Goal: Information Seeking & Learning: Check status

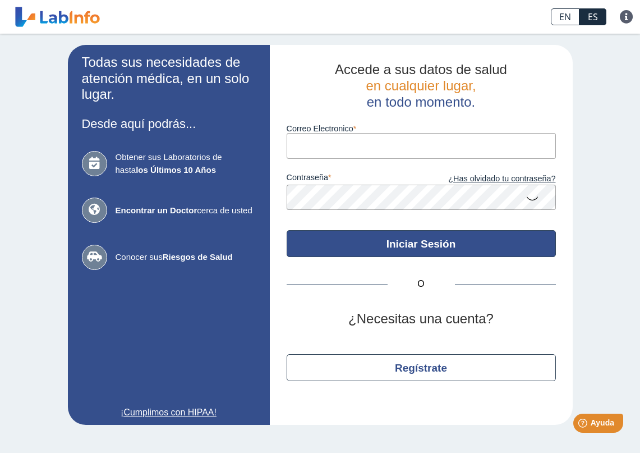
type input "[EMAIL_ADDRESS][DOMAIN_NAME]"
click at [384, 246] on button "Iniciar Sesión" at bounding box center [421, 243] width 269 height 27
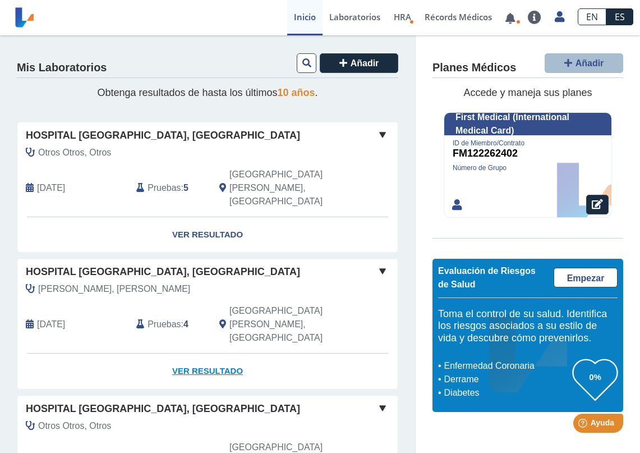
click at [210, 354] on link "Ver Resultado" at bounding box center [207, 371] width 380 height 35
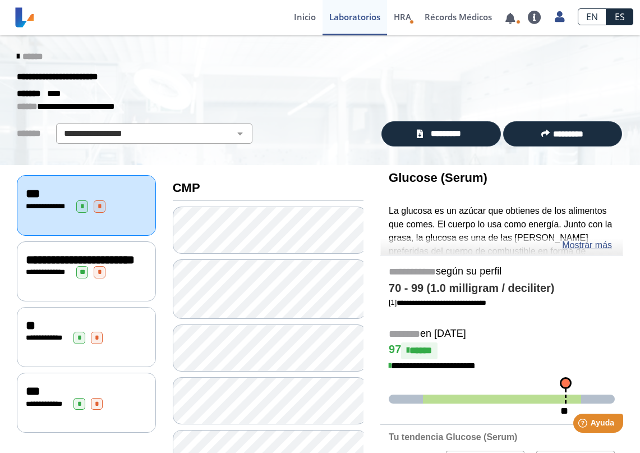
click at [497, 93] on div "******* ****" at bounding box center [319, 93] width 623 height 13
click at [476, 109] on p "**********" at bounding box center [312, 106] width 590 height 13
click at [433, 154] on div "**********" at bounding box center [320, 100] width 640 height 130
click at [437, 140] on link "*********" at bounding box center [441, 133] width 119 height 25
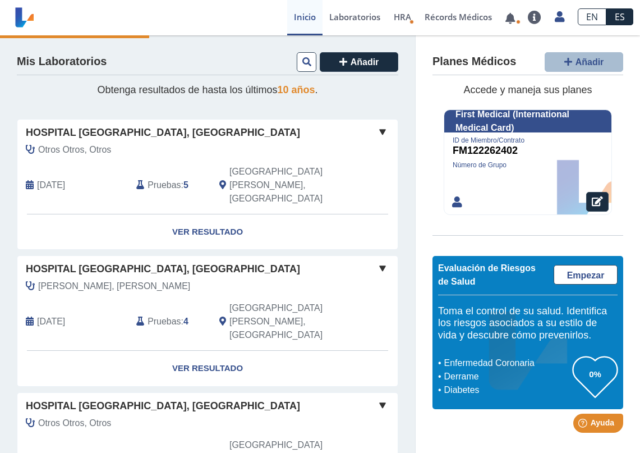
click at [177, 178] on span "Pruebas" at bounding box center [164, 184] width 33 height 13
click at [198, 214] on link "Ver Resultado" at bounding box center [207, 231] width 380 height 35
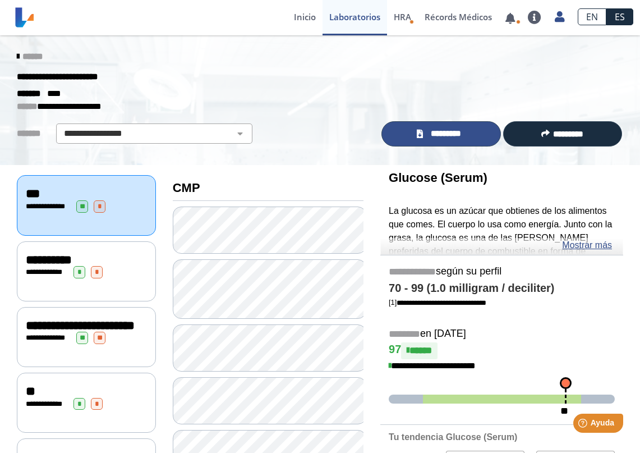
click at [462, 123] on link "*********" at bounding box center [441, 133] width 119 height 25
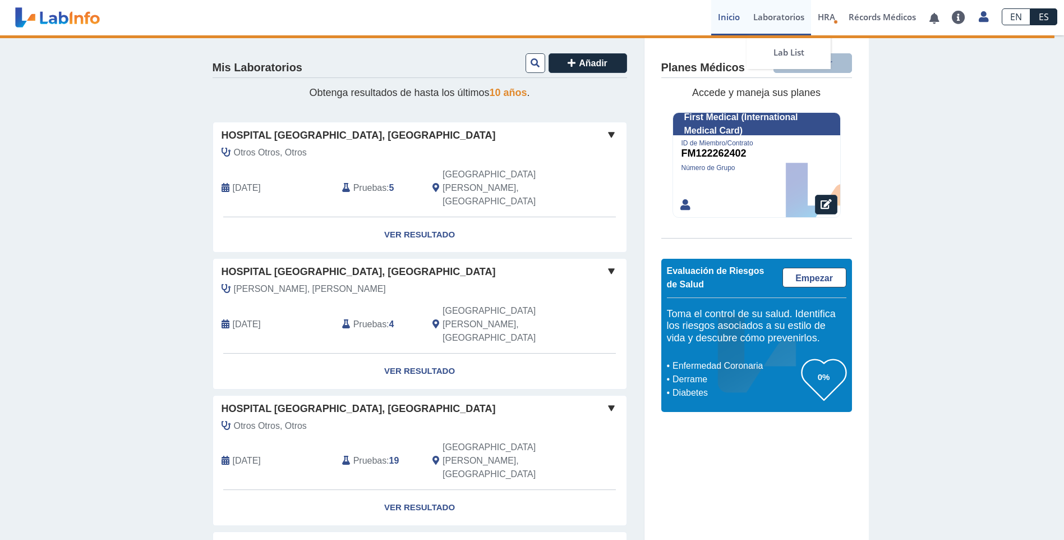
click at [777, 21] on link "Laboratorios" at bounding box center [779, 17] width 65 height 35
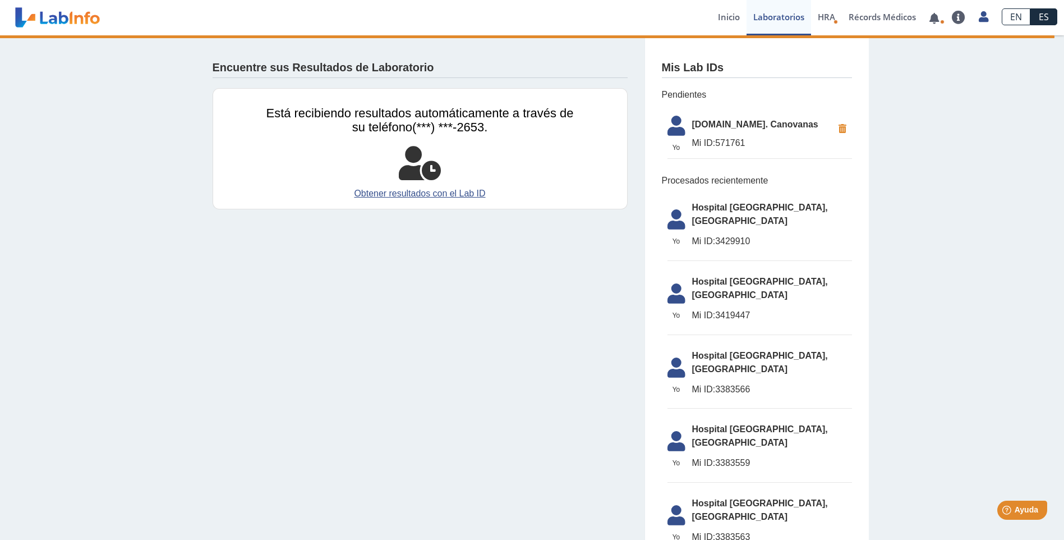
click at [837, 124] on icon at bounding box center [842, 129] width 19 height 20
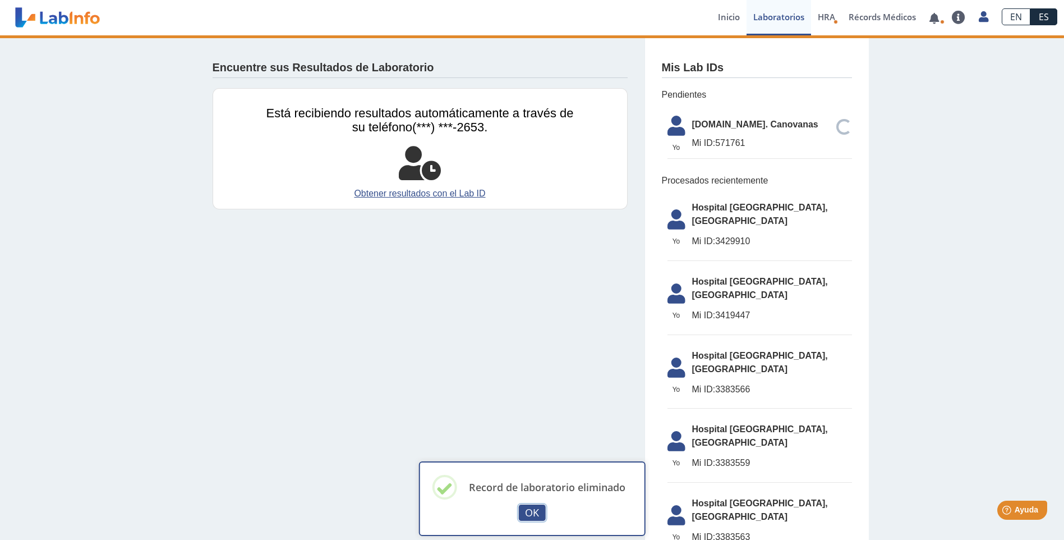
click at [541, 503] on div "OK No Cancel" at bounding box center [532, 512] width 192 height 19
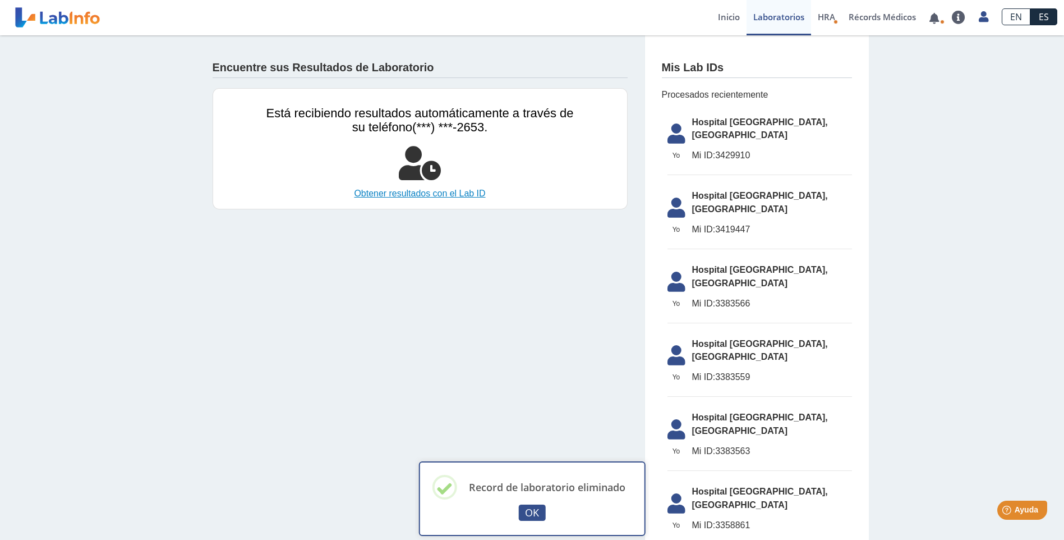
click at [434, 196] on link "Obtener resultados con el Lab ID" at bounding box center [420, 193] width 307 height 13
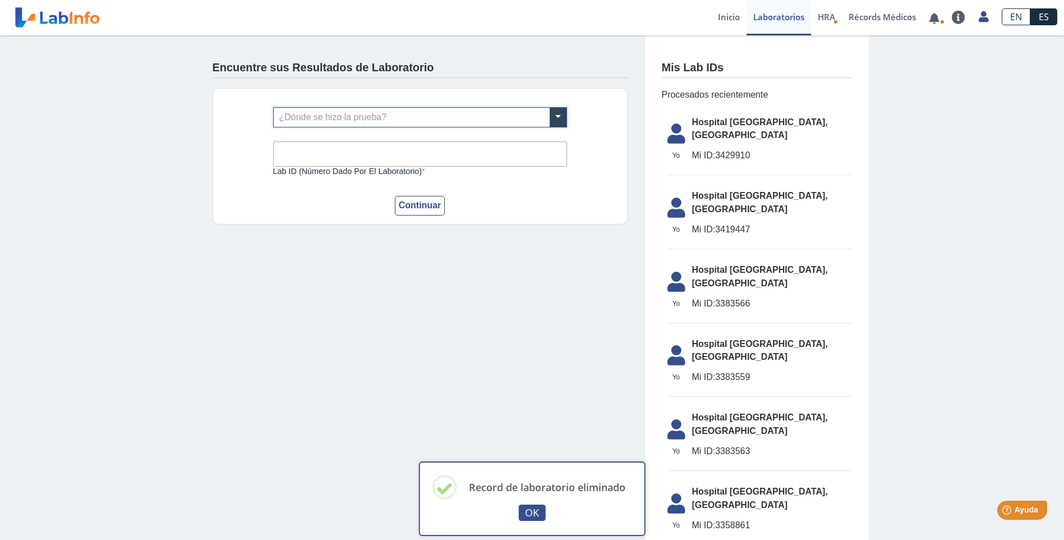
click at [421, 121] on input "text" at bounding box center [420, 117] width 293 height 19
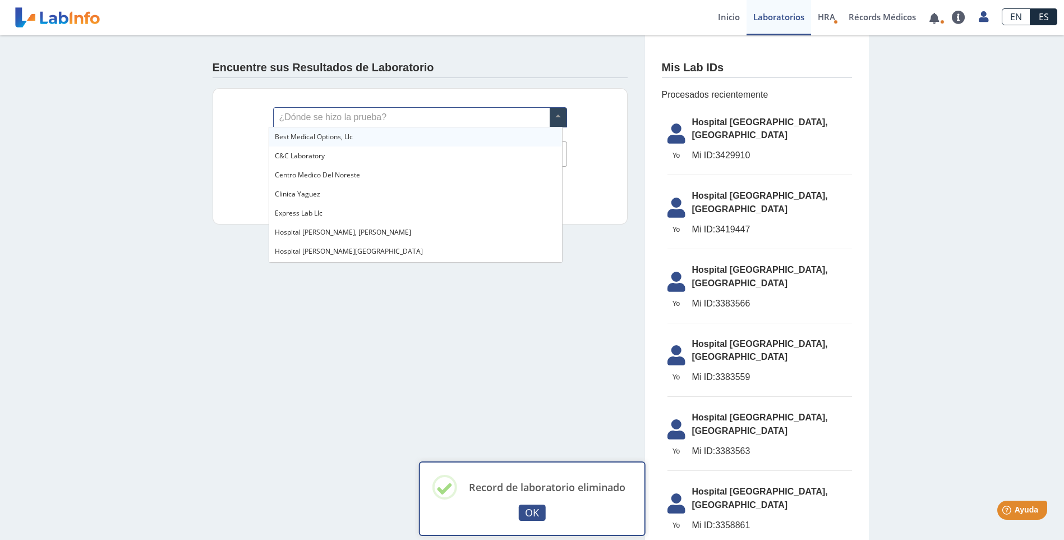
click at [338, 114] on input "text" at bounding box center [420, 117] width 293 height 19
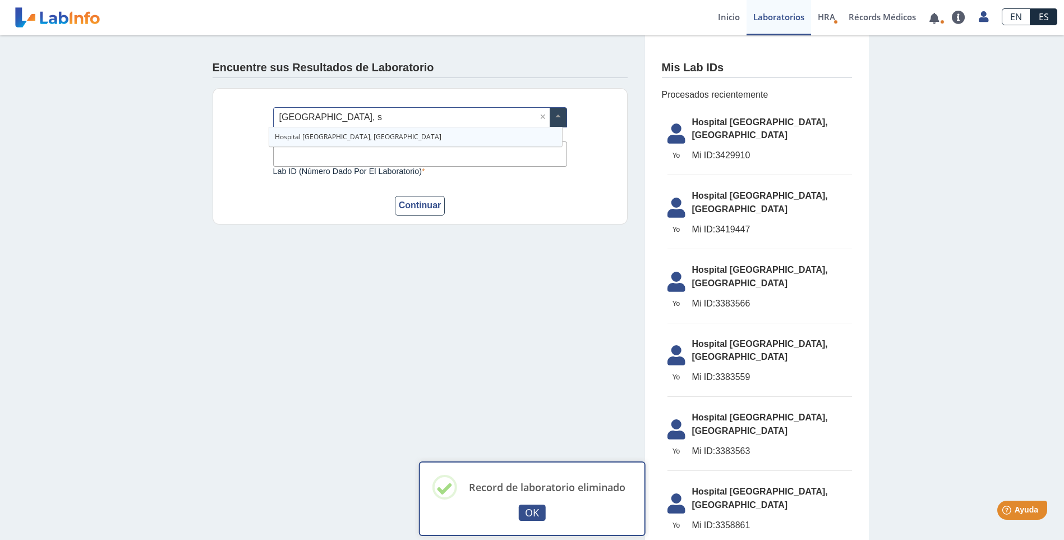
type input "Pavia, sa"
click at [335, 134] on span "Hospital [GEOGRAPHIC_DATA], [GEOGRAPHIC_DATA]" at bounding box center [358, 137] width 167 height 10
click at [341, 153] on input "Lab ID (número dado por el laboratorio)" at bounding box center [420, 153] width 294 height 25
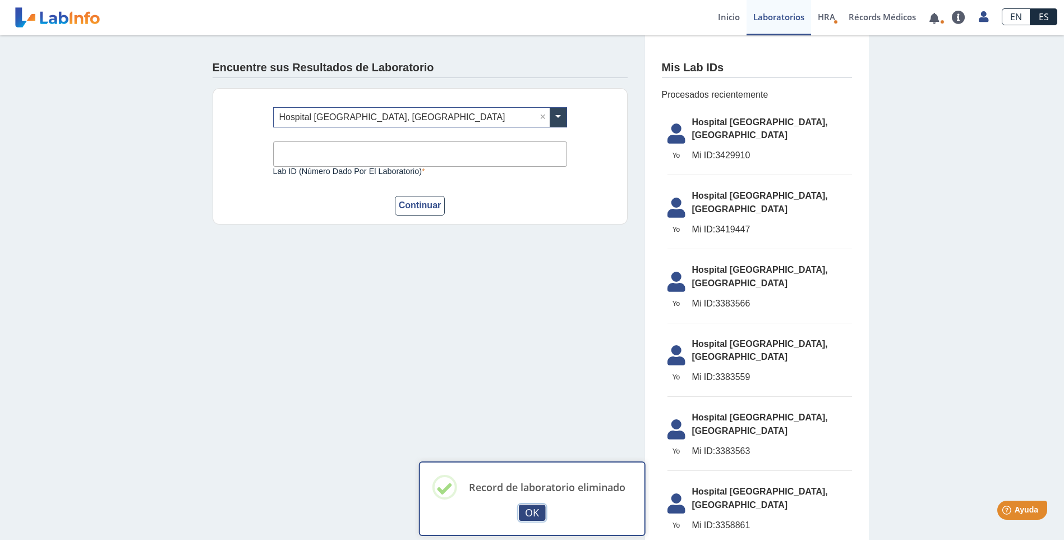
click at [521, 511] on button "OK" at bounding box center [532, 512] width 27 height 16
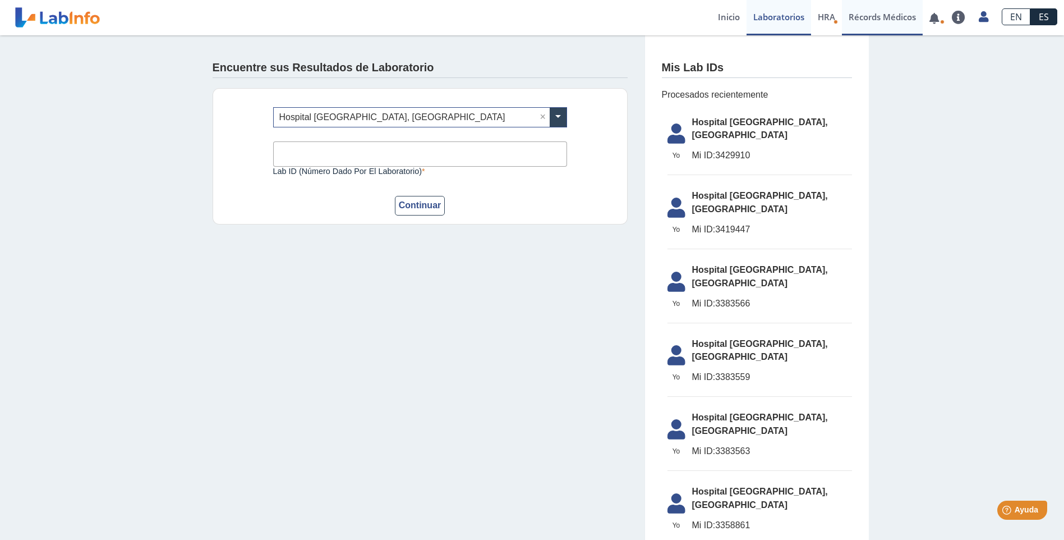
click at [884, 20] on link "Récords Médicos" at bounding box center [882, 17] width 81 height 35
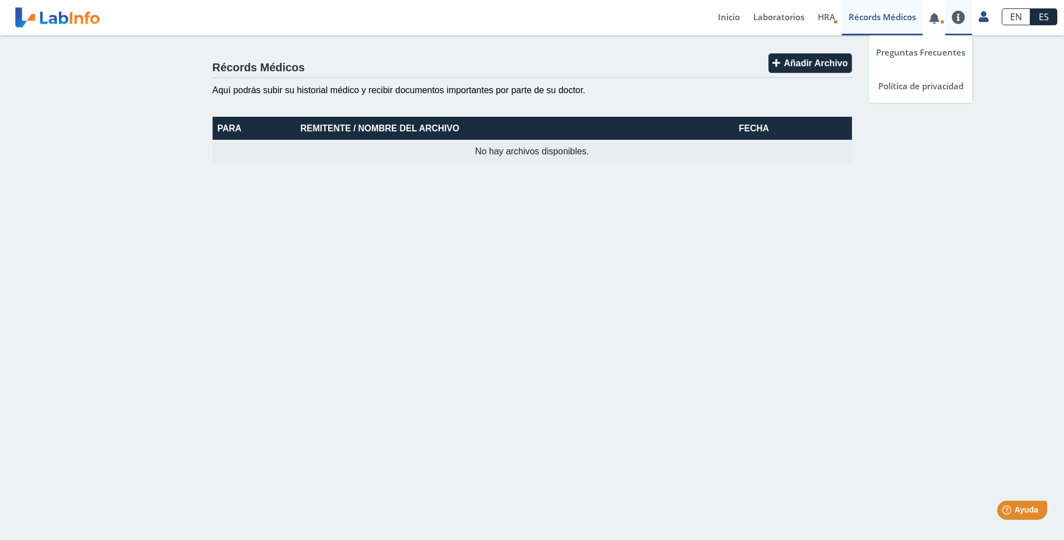
click at [962, 16] on link at bounding box center [959, 17] width 27 height 13
click at [929, 15] on link at bounding box center [934, 18] width 23 height 8
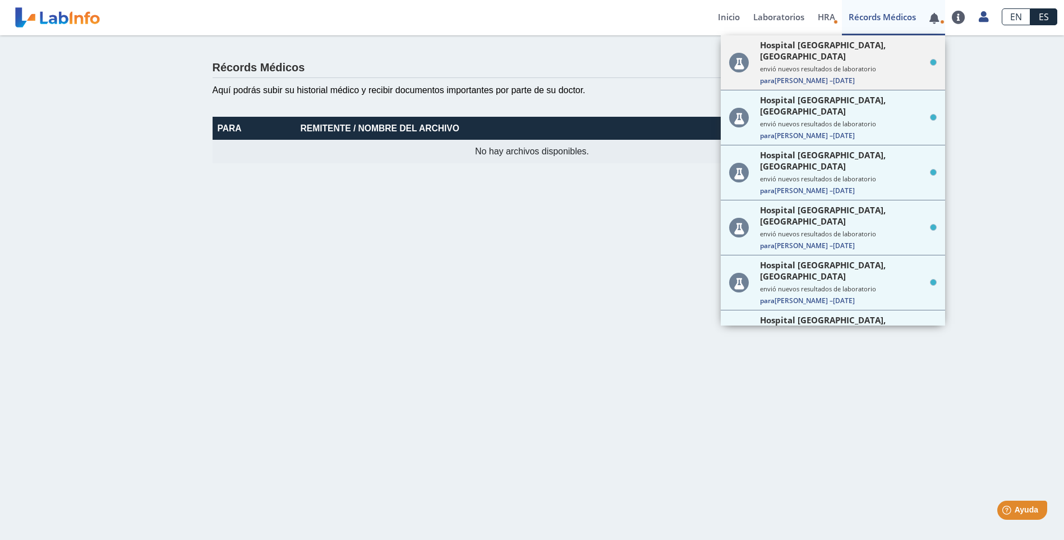
click at [805, 65] on small "envió nuevos resultados de laboratorio" at bounding box center [848, 69] width 177 height 8
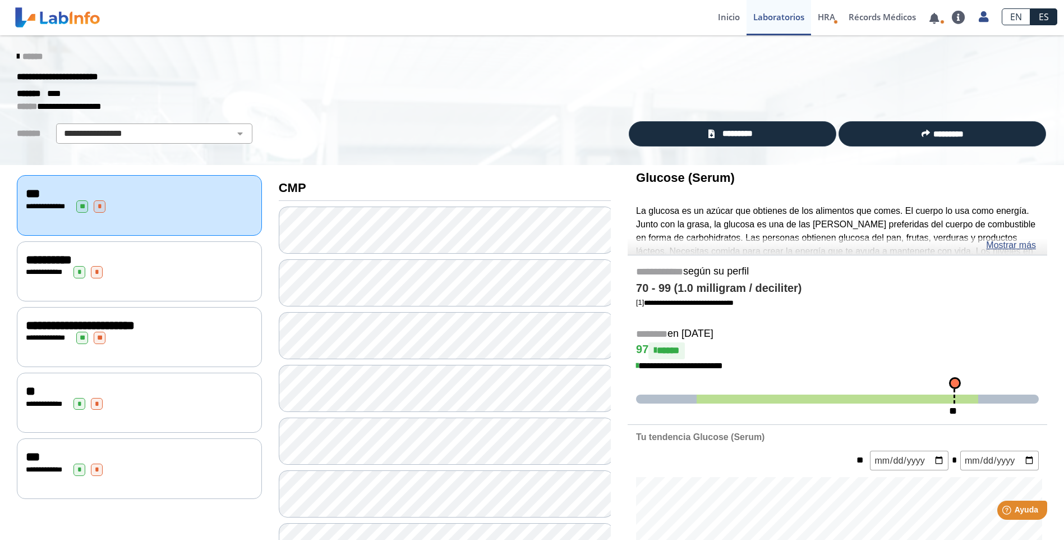
click at [48, 23] on link at bounding box center [57, 17] width 93 height 28
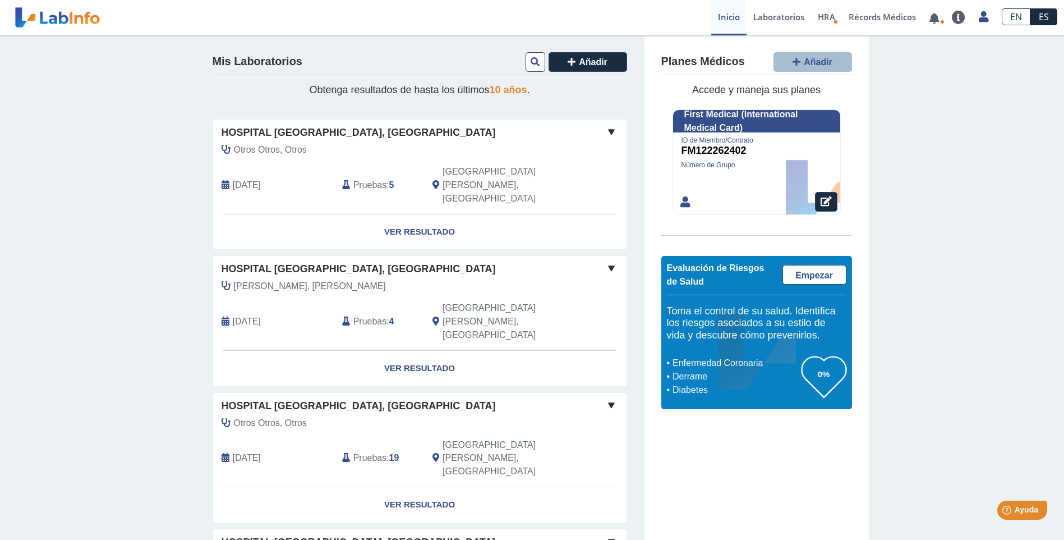
click at [599, 127] on div "Hospital [GEOGRAPHIC_DATA], [GEOGRAPHIC_DATA]" at bounding box center [420, 132] width 414 height 15
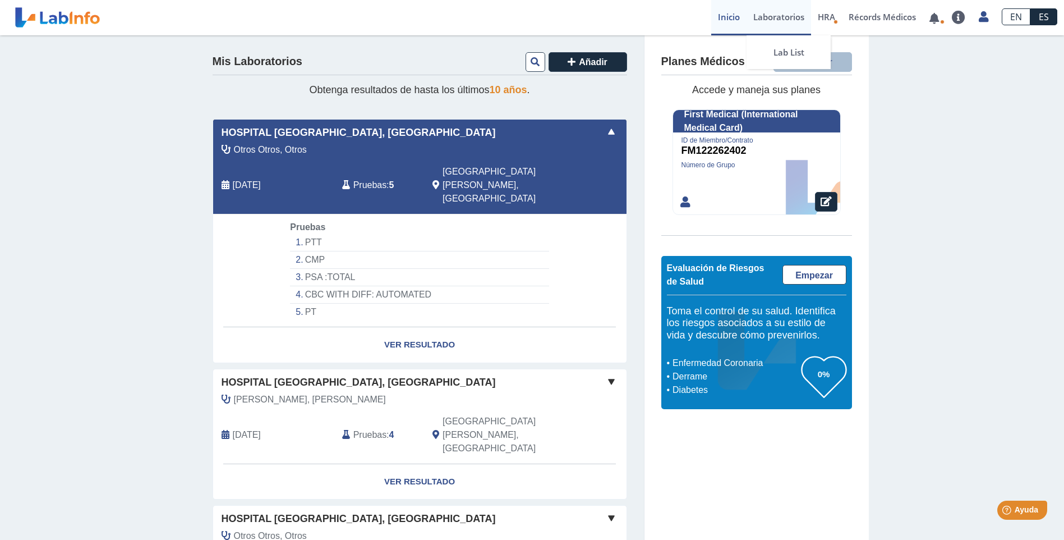
click at [768, 16] on link "Laboratorios" at bounding box center [779, 17] width 65 height 35
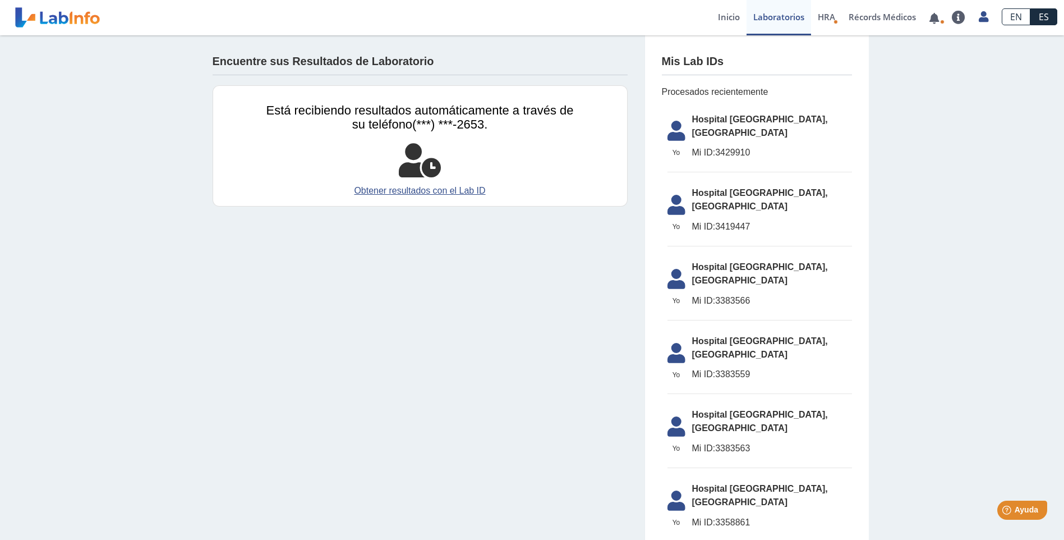
drag, startPoint x: 685, startPoint y: 191, endPoint x: 591, endPoint y: 221, distance: 98.1
click at [591, 221] on div "Encuentre sus Resultados de Laboratorio Está recibiendo resultados automáticame…" at bounding box center [420, 129] width 449 height 188
